Goal: Task Accomplishment & Management: Use online tool/utility

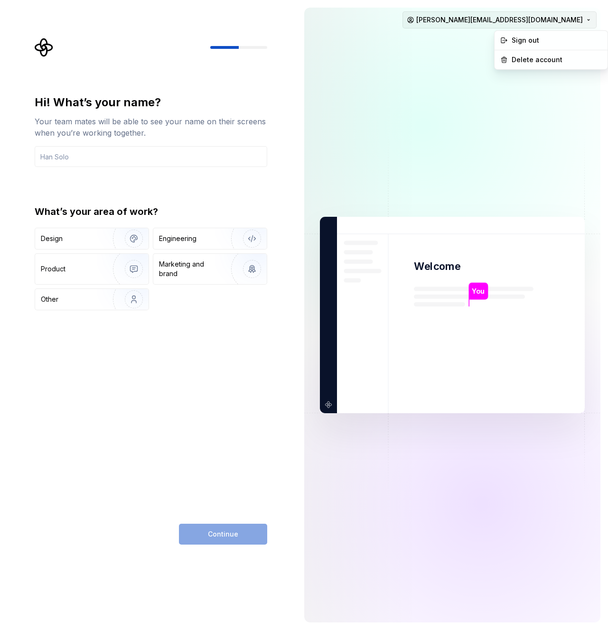
click at [551, 27] on html "Hi! What’s your name? Your team mates will be able to see your name on their sc…" at bounding box center [304, 315] width 608 height 630
click at [533, 41] on div "Sign out" at bounding box center [557, 40] width 90 height 9
click at [572, 21] on html "Hi! What’s your name? Your team mates will be able to see your name on their sc…" at bounding box center [304, 315] width 608 height 630
click at [547, 36] on div "Sign out" at bounding box center [557, 40] width 90 height 9
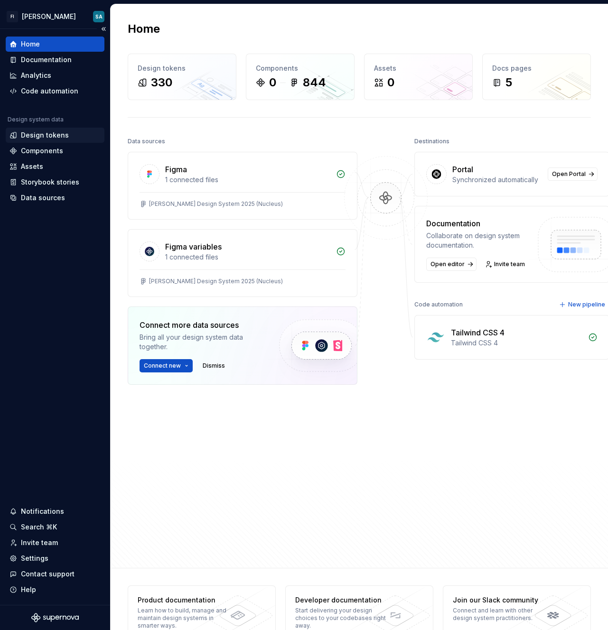
click at [46, 134] on div "Design tokens" at bounding box center [45, 135] width 48 height 9
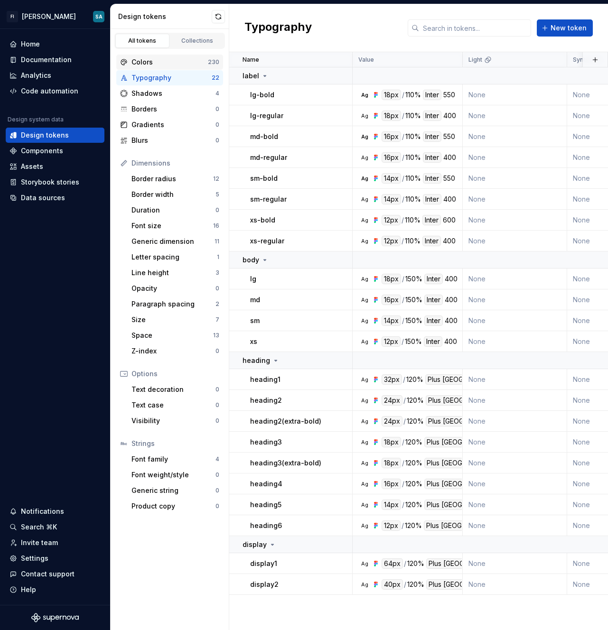
click at [155, 67] on div "Colors 230" at bounding box center [169, 62] width 107 height 15
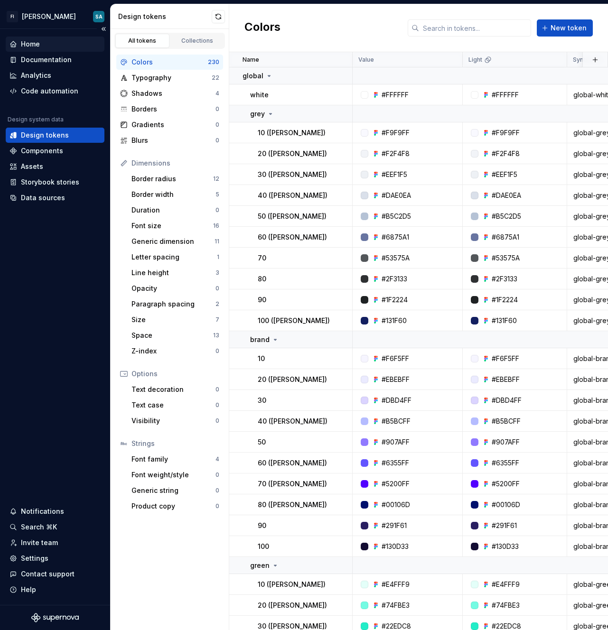
click at [35, 43] on div "Home" at bounding box center [30, 43] width 19 height 9
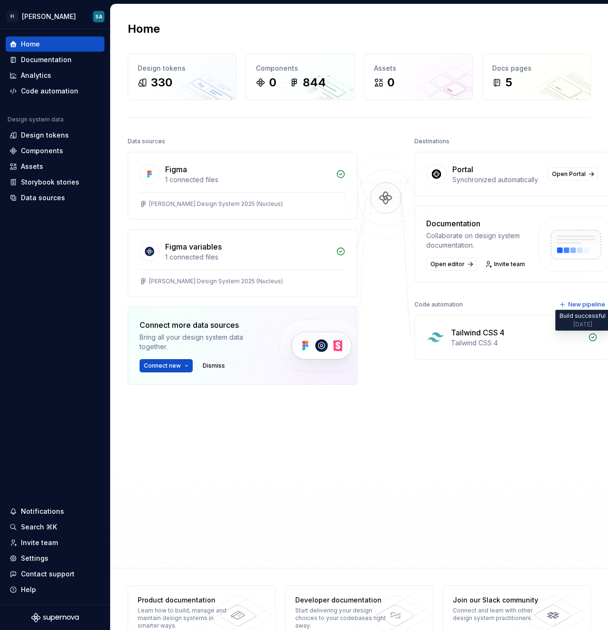
click at [589, 340] on icon at bounding box center [592, 337] width 9 height 9
click at [484, 333] on div "Tailwind CSS 4" at bounding box center [478, 332] width 54 height 11
click at [432, 338] on img at bounding box center [435, 337] width 19 height 19
click at [39, 88] on div "Code automation" at bounding box center [49, 90] width 57 height 9
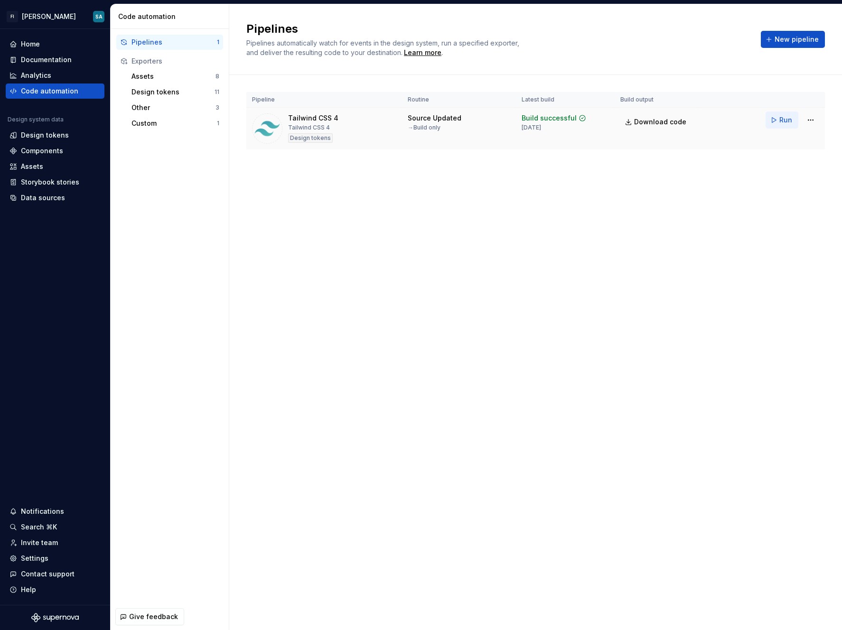
click at [607, 117] on button "Run" at bounding box center [781, 120] width 33 height 17
click at [607, 124] on span "Download code" at bounding box center [660, 121] width 52 height 9
